Goal: Information Seeking & Learning: Learn about a topic

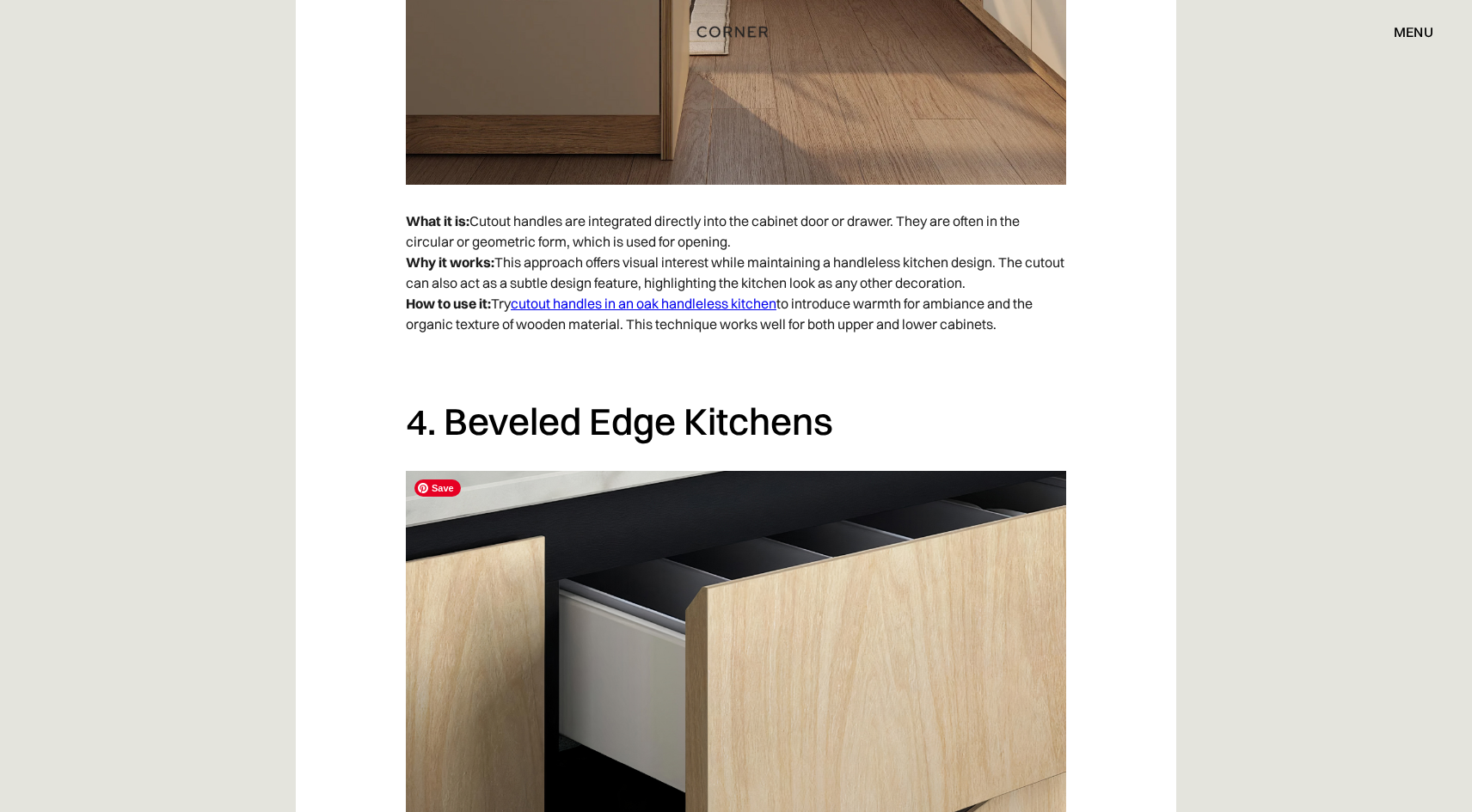
scroll to position [3417, 0]
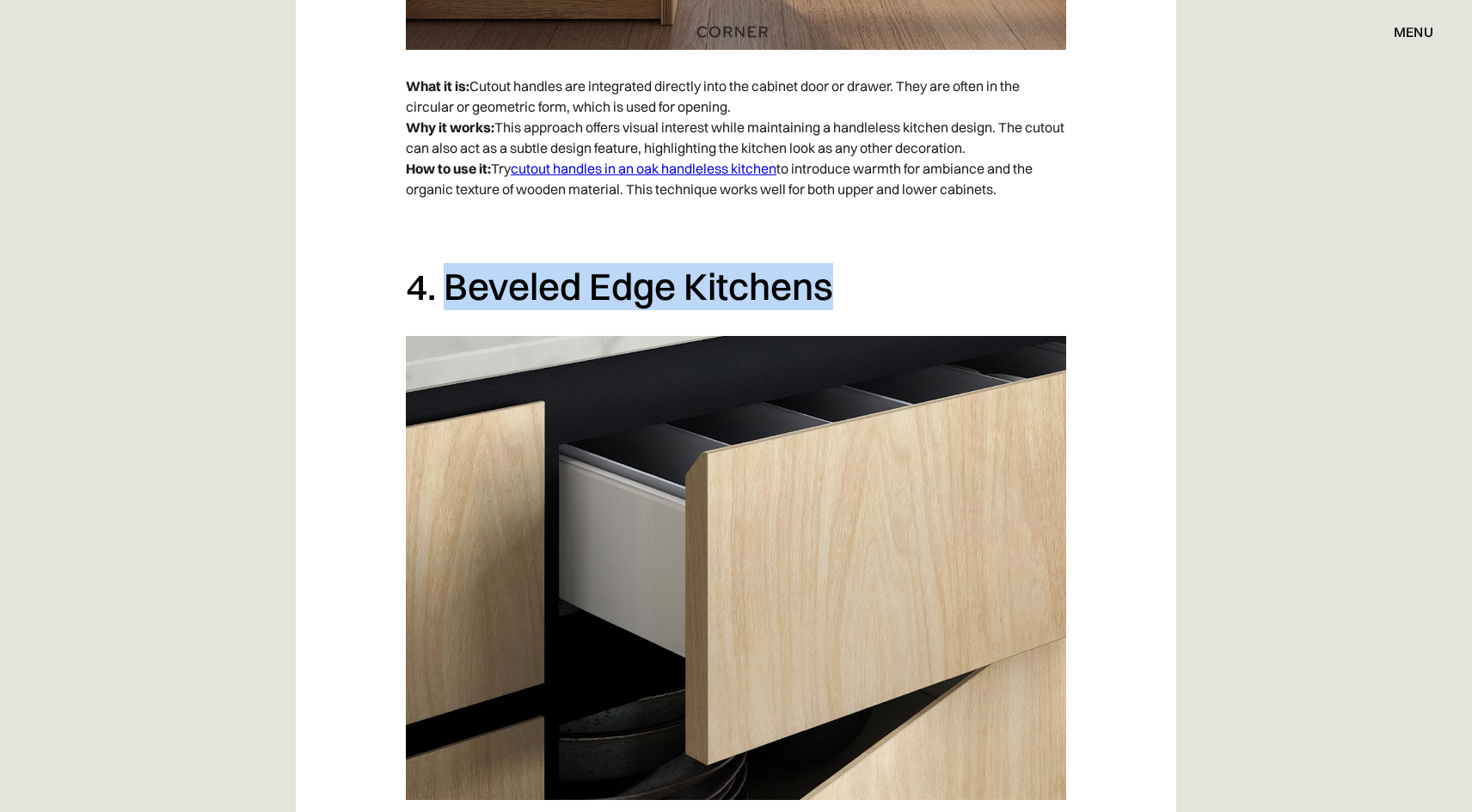
drag, startPoint x: 447, startPoint y: 286, endPoint x: 833, endPoint y: 297, distance: 386.2
click at [833, 297] on h2 "4. Beveled Edge Kitchens" at bounding box center [735, 286] width 660 height 47
copy h2 "Beveled Edge Kitchens"
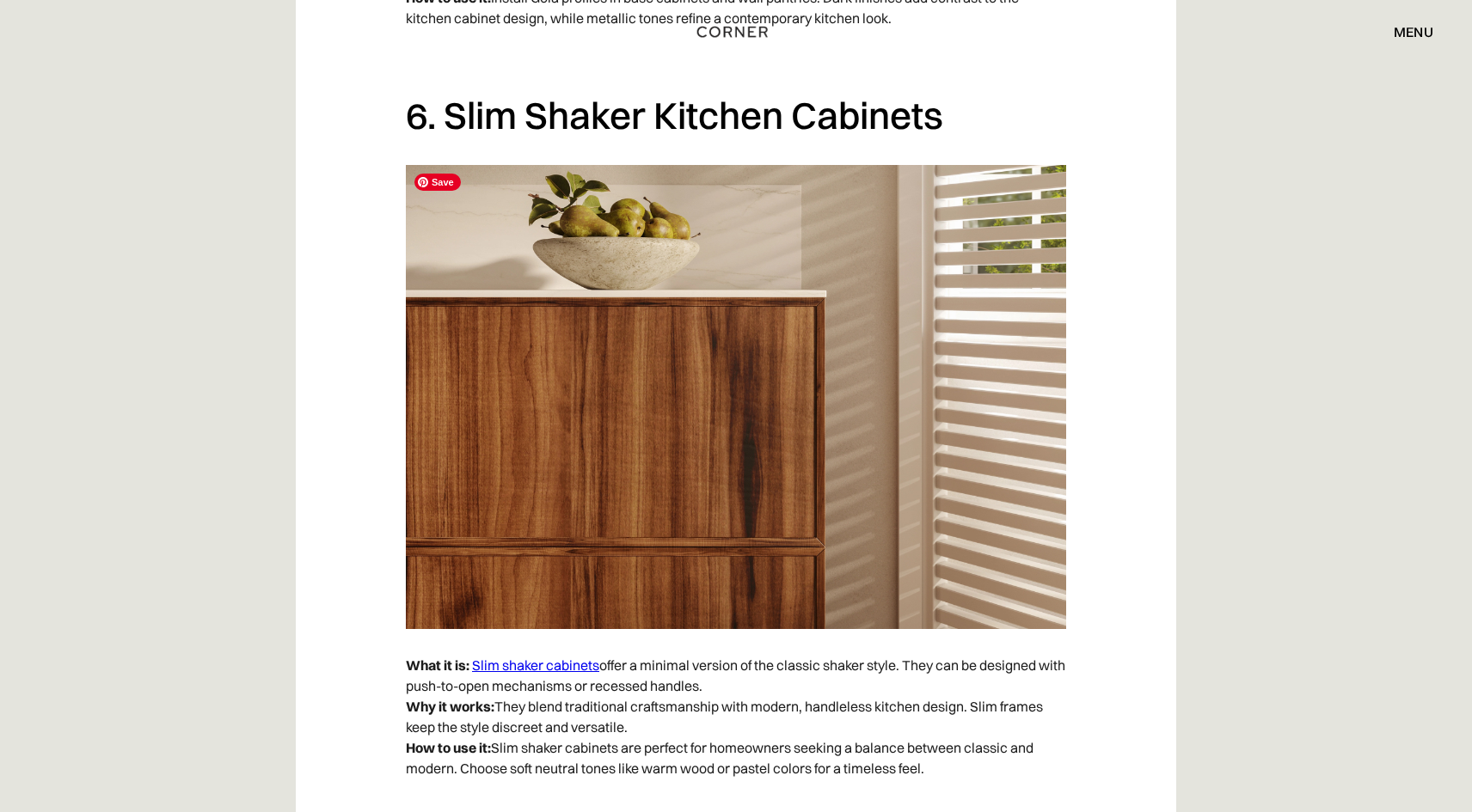
scroll to position [5109, 0]
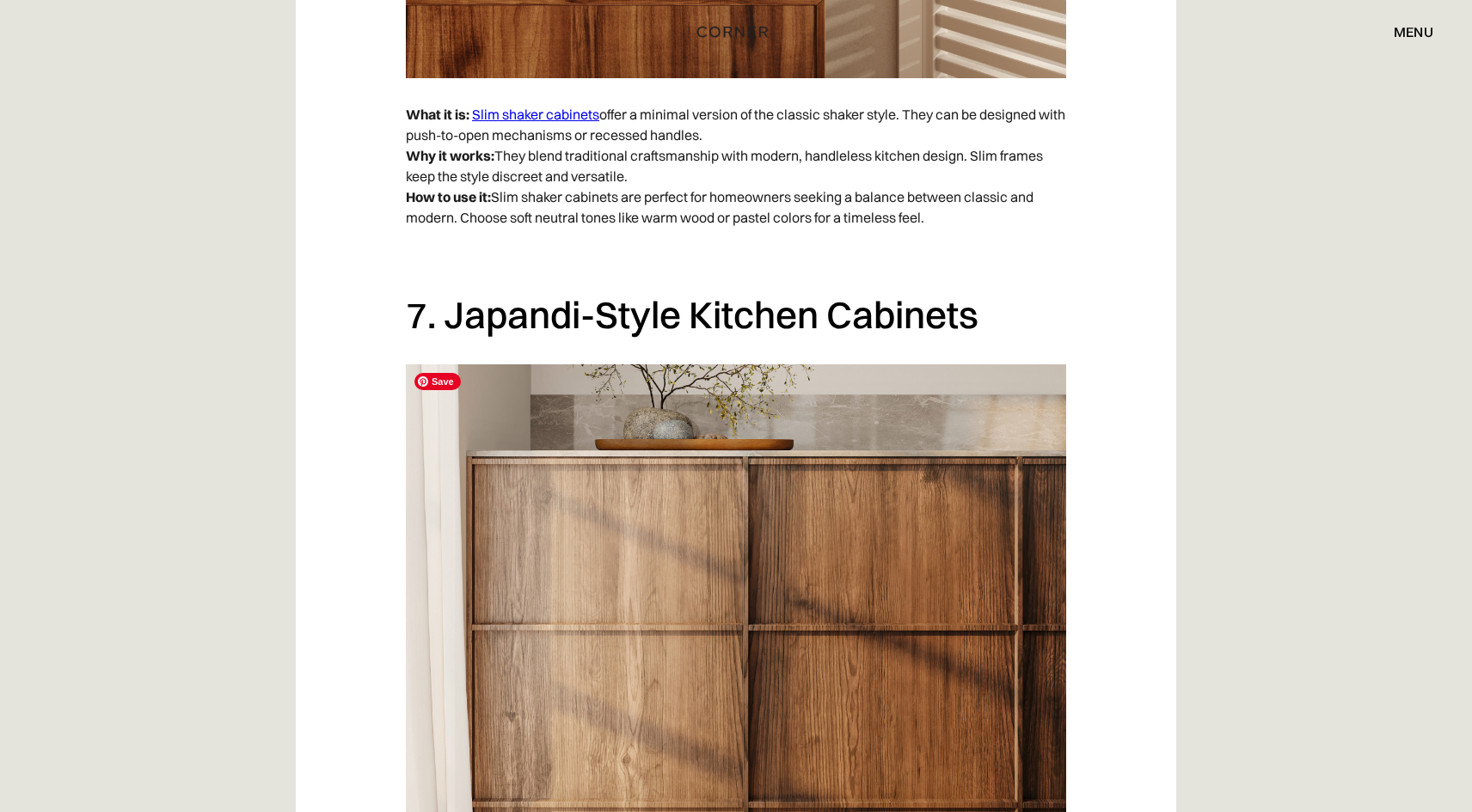
scroll to position [5838, 0]
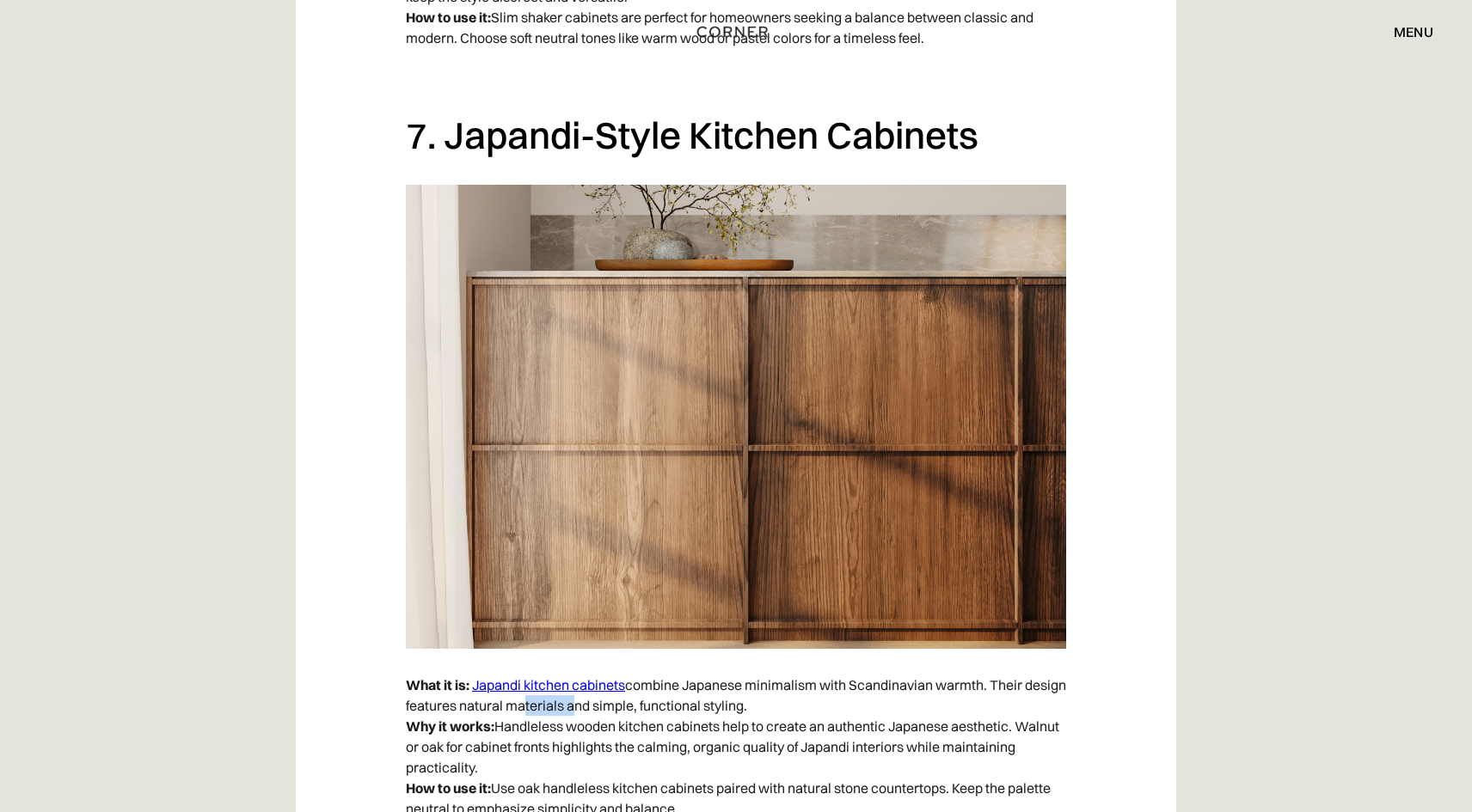
drag, startPoint x: 565, startPoint y: 702, endPoint x: 612, endPoint y: 703, distance: 47.0
click at [612, 703] on p "What it is: Japandi kitchen cabinets combine Japanese minimalism with Scandinav…" at bounding box center [735, 746] width 660 height 161
click at [564, 731] on p "What it is: Japandi kitchen cabinets combine Japanese minimalism with Scandinav…" at bounding box center [735, 746] width 660 height 161
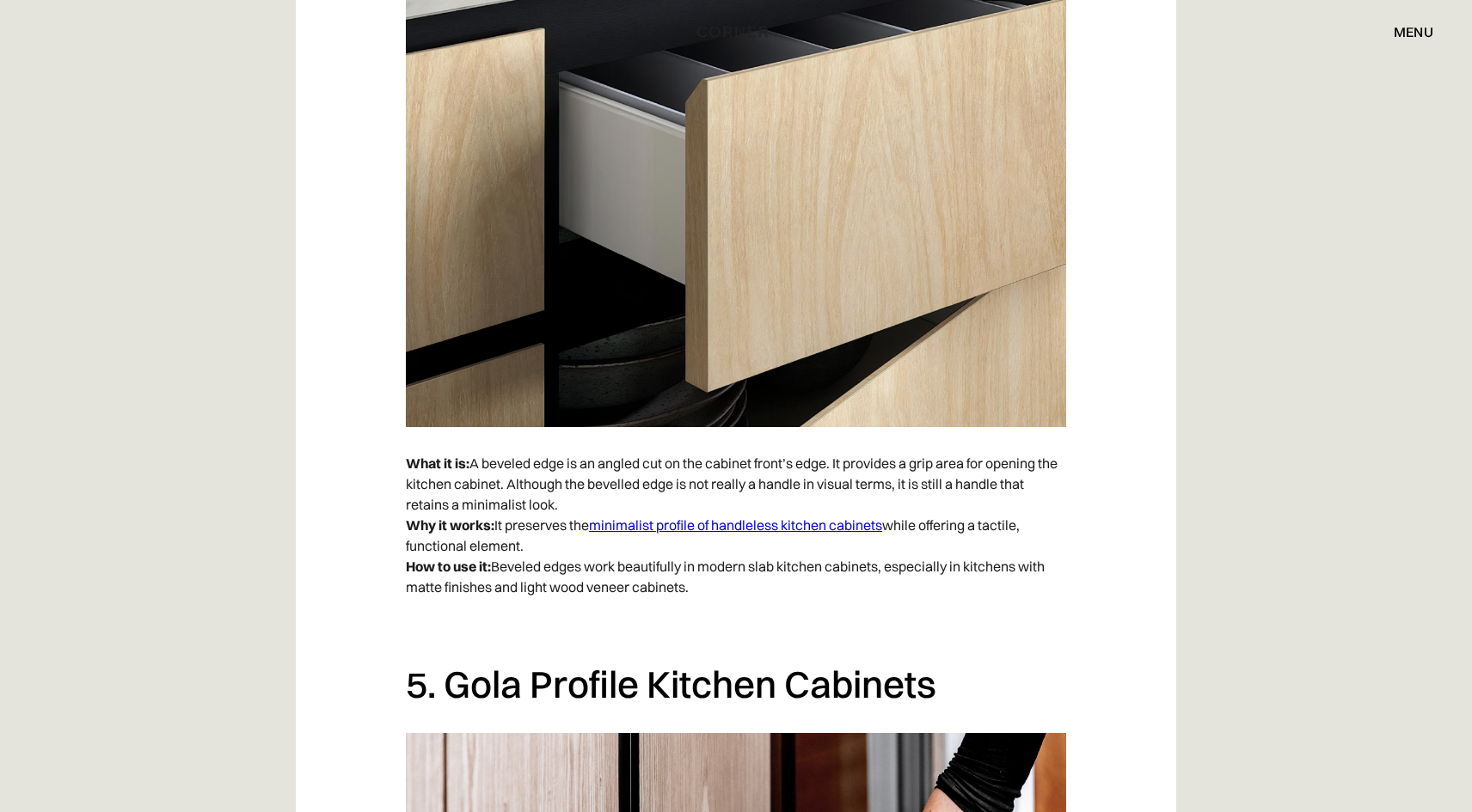
scroll to position [3239, 0]
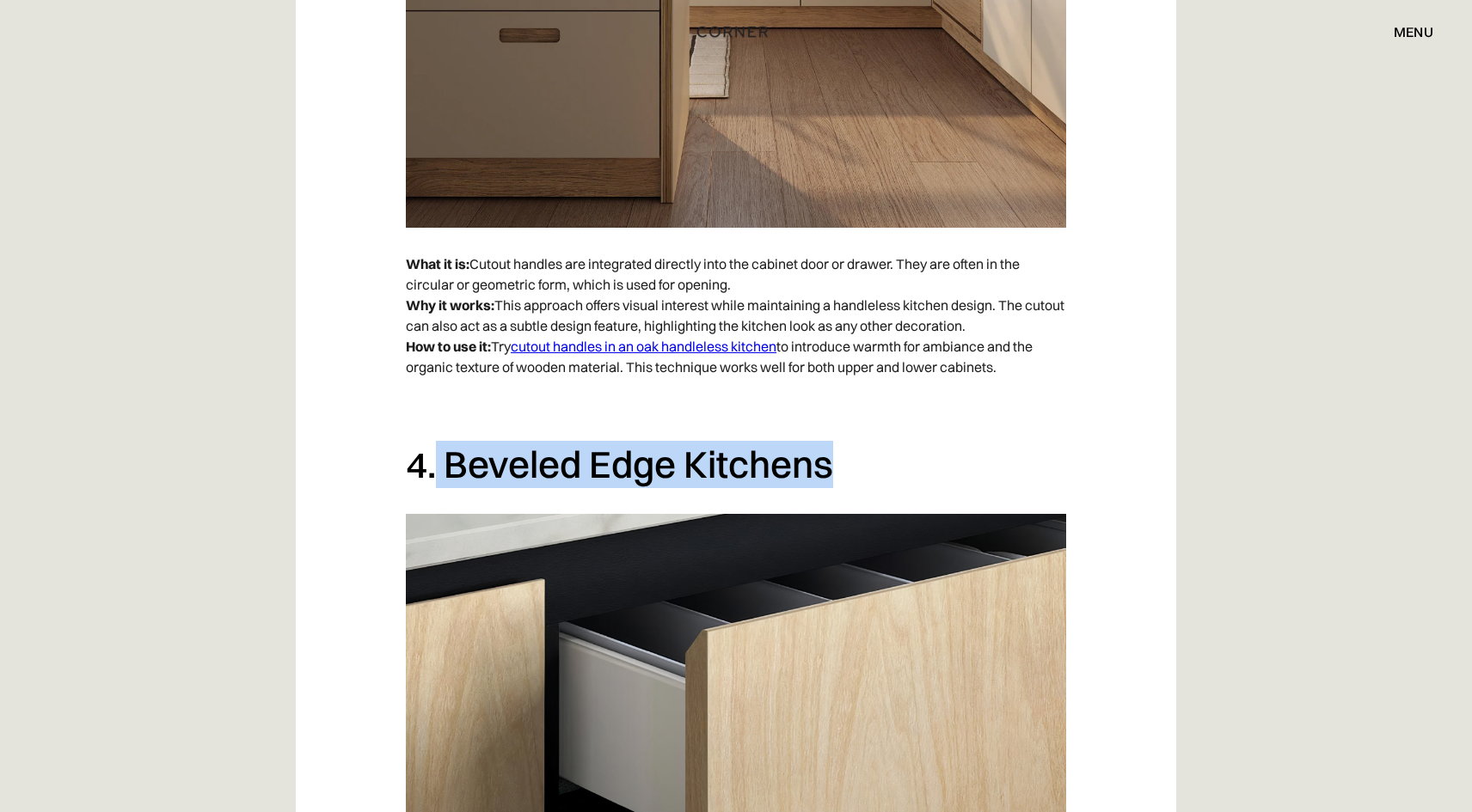
drag, startPoint x: 847, startPoint y: 461, endPoint x: 433, endPoint y: 459, distance: 414.0
click at [433, 459] on h2 "4. Beveled Edge Kitchens" at bounding box center [735, 463] width 660 height 47
copy h2 "Beveled Edge Kitchens"
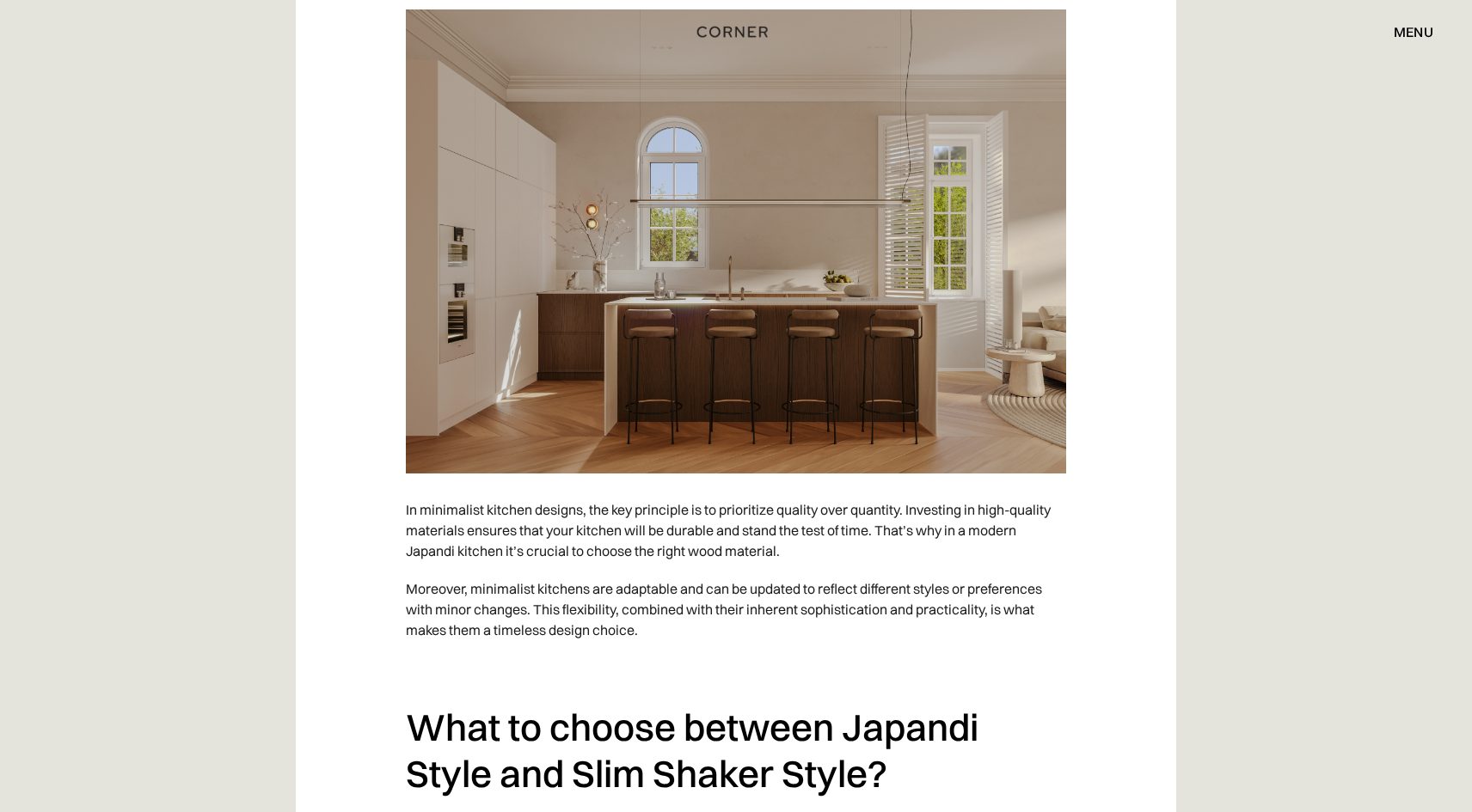
scroll to position [6745, 0]
